Goal: Information Seeking & Learning: Learn about a topic

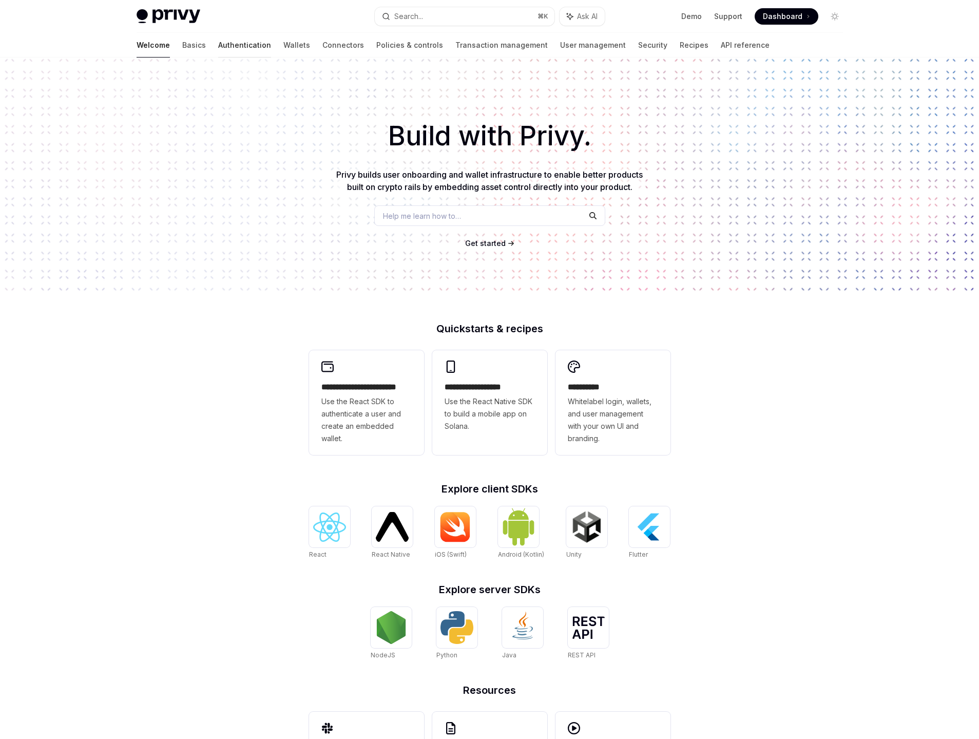
click at [218, 47] on link "Authentication" at bounding box center [244, 45] width 53 height 25
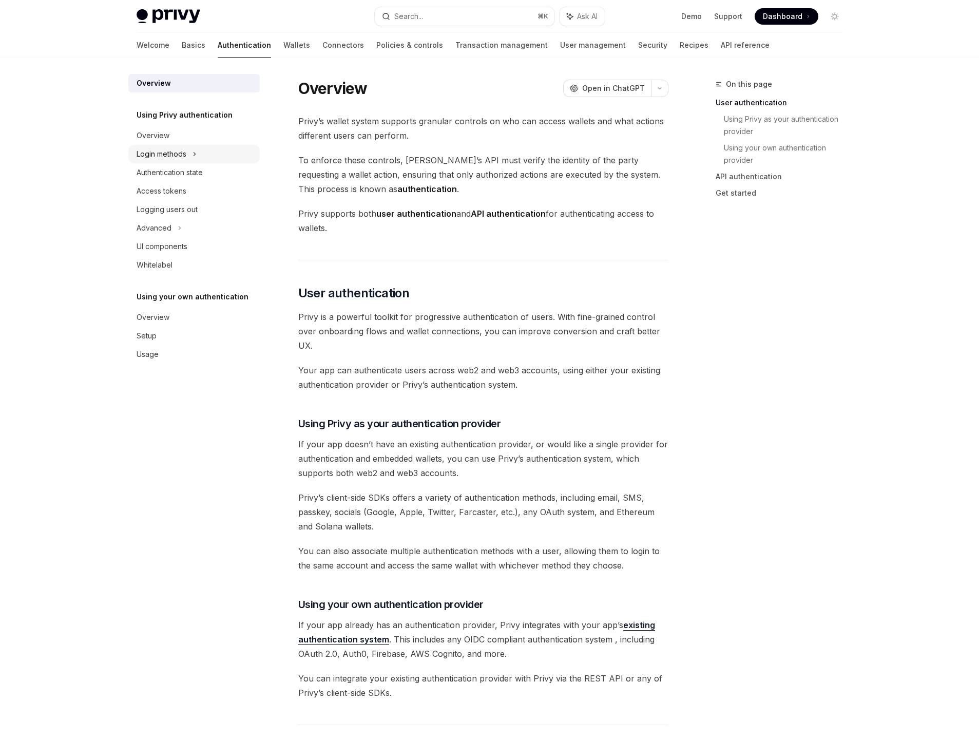
click at [167, 156] on div "Login methods" at bounding box center [162, 154] width 50 height 12
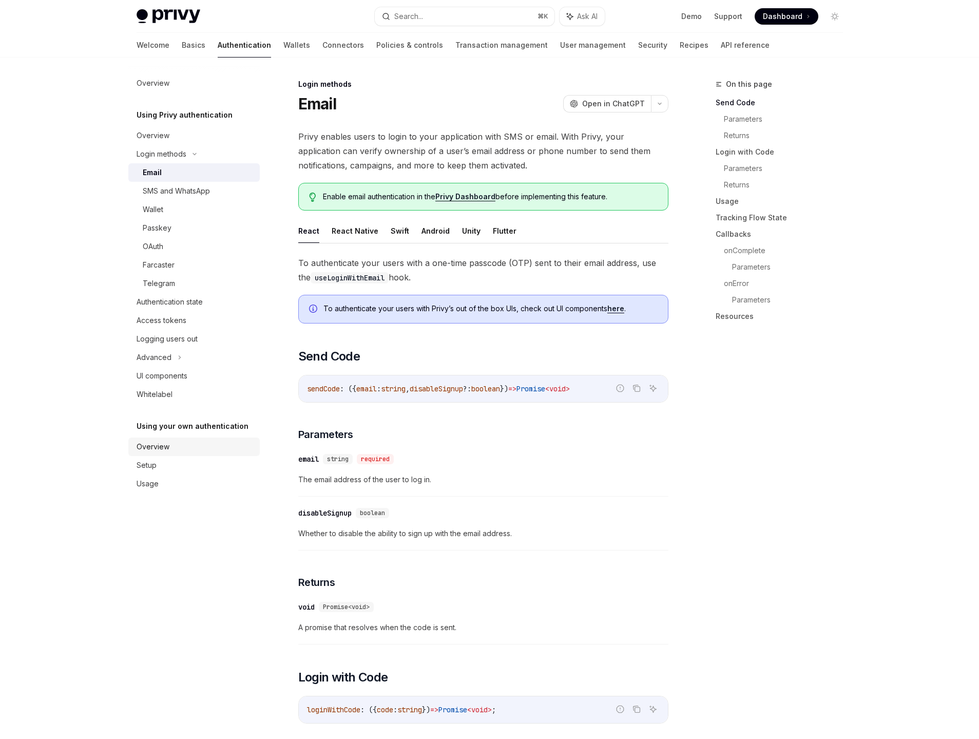
click at [159, 446] on div "Overview" at bounding box center [153, 447] width 33 height 12
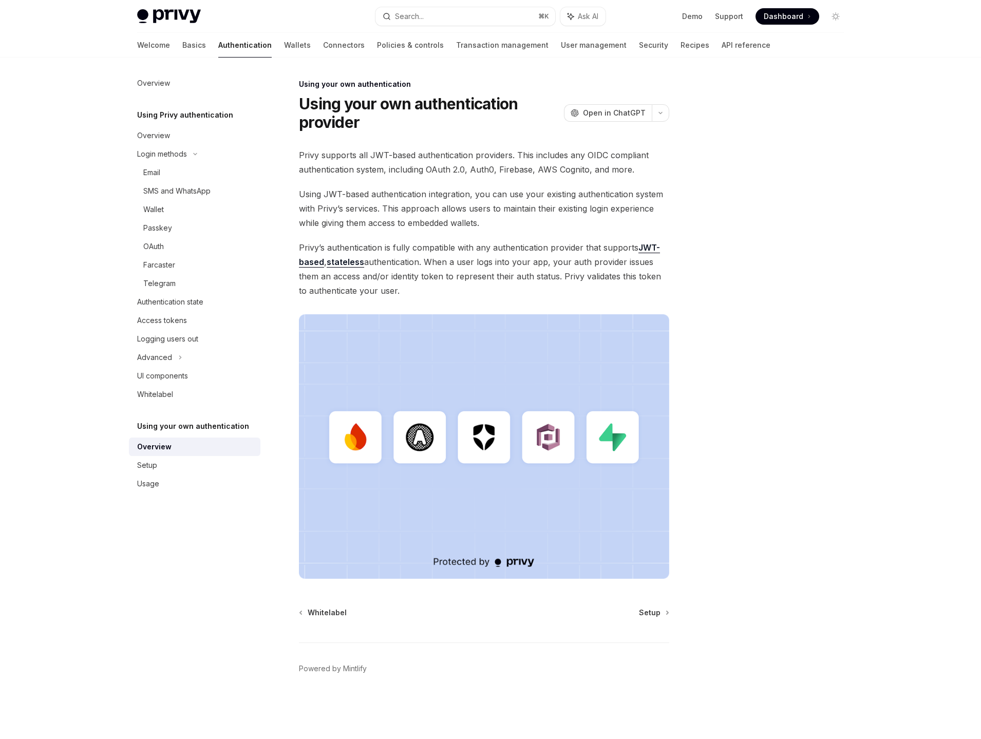
type textarea "*"
